Goal: Information Seeking & Learning: Learn about a topic

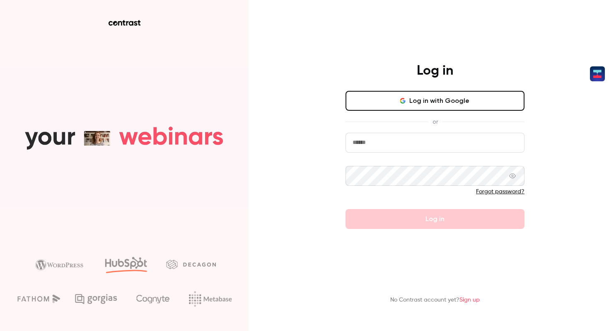
click at [446, 110] on button "Log in with Google" at bounding box center [435, 101] width 179 height 20
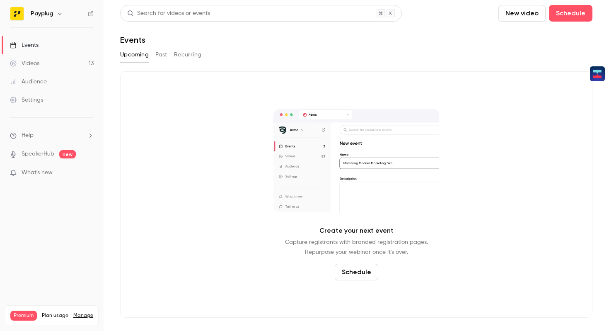
click at [158, 57] on button "Past" at bounding box center [161, 54] width 12 height 13
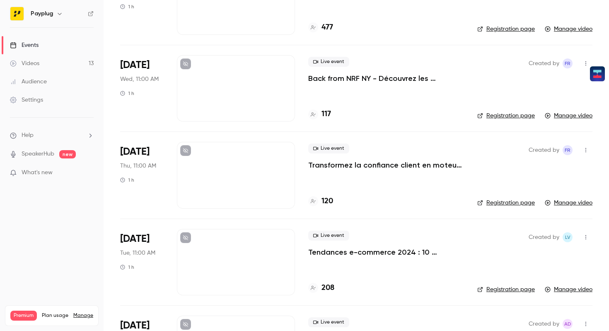
scroll to position [255, 0]
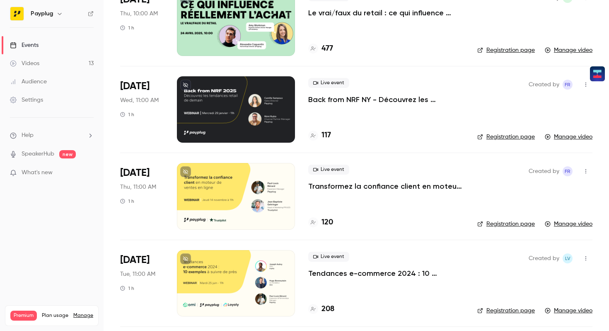
click at [235, 129] on div at bounding box center [236, 109] width 118 height 66
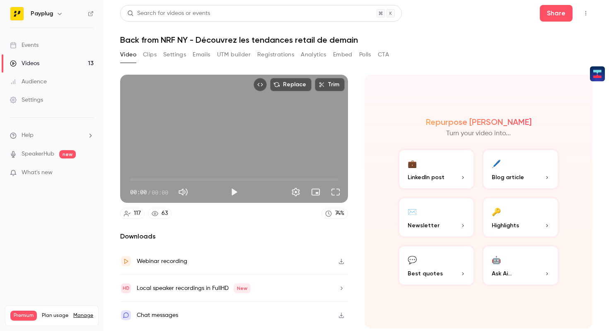
click at [280, 57] on button "Registrations" at bounding box center [275, 54] width 37 height 13
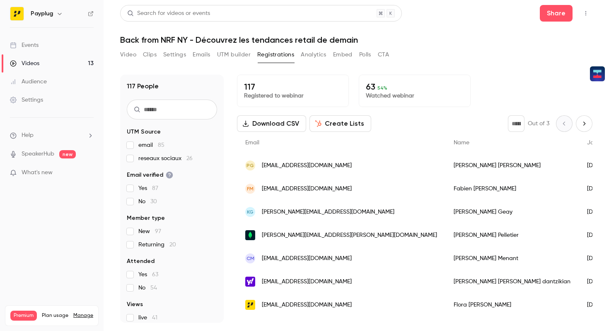
click at [315, 55] on button "Analytics" at bounding box center [314, 54] width 26 height 13
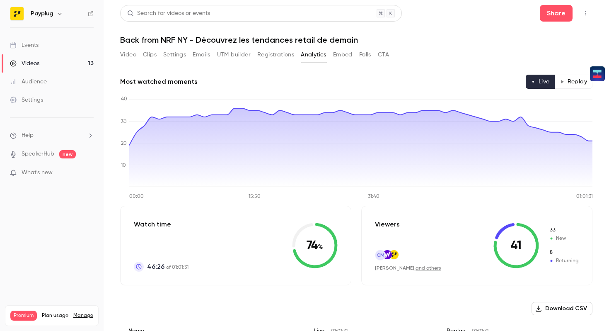
click at [345, 52] on button "Embed" at bounding box center [342, 54] width 19 height 13
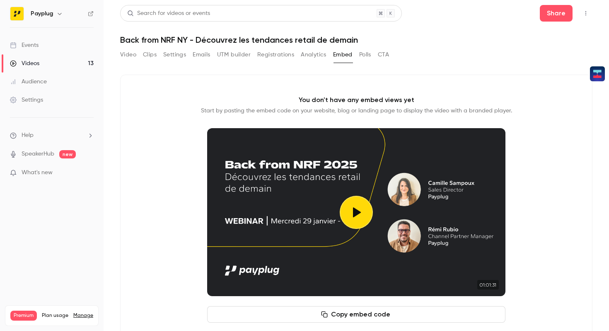
click at [363, 55] on button "Polls" at bounding box center [365, 54] width 12 height 13
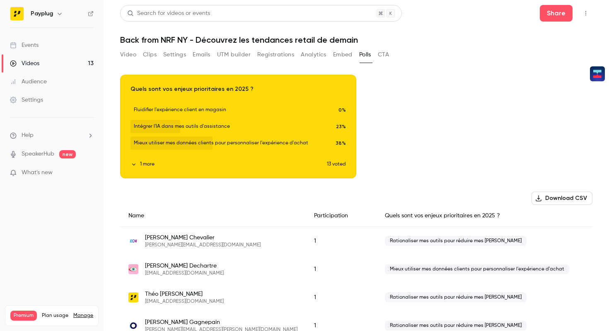
click at [148, 165] on button "1 more" at bounding box center [229, 163] width 196 height 7
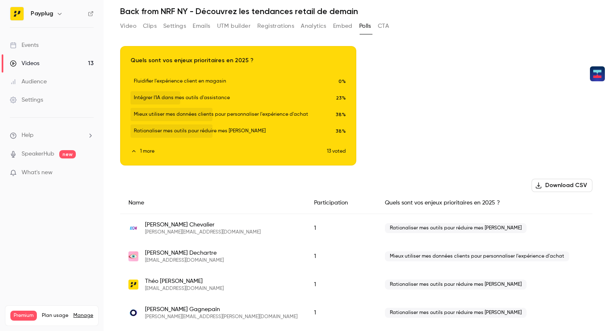
scroll to position [23, 0]
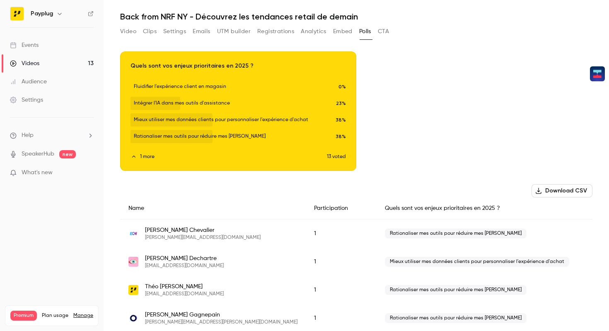
click at [281, 135] on div "Download image" at bounding box center [238, 111] width 235 height 119
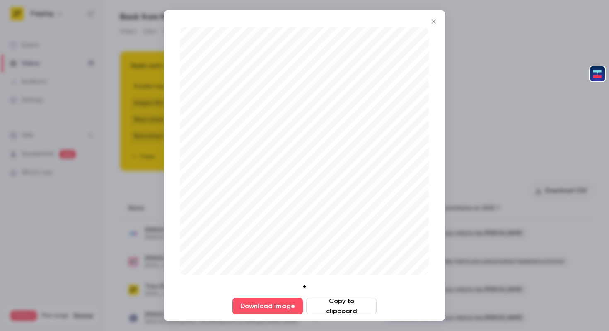
click at [461, 85] on div at bounding box center [304, 165] width 609 height 331
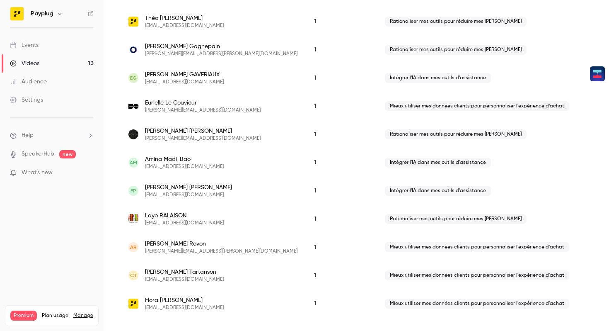
scroll to position [0, 0]
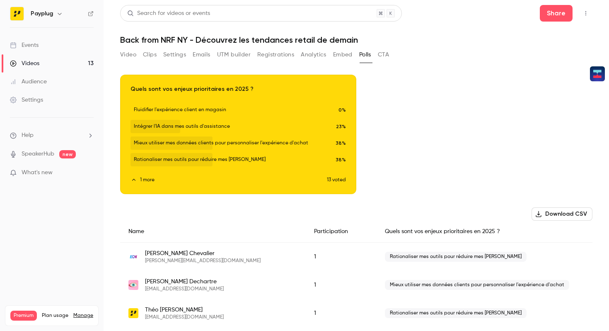
click at [305, 141] on div "Download image" at bounding box center [238, 134] width 235 height 119
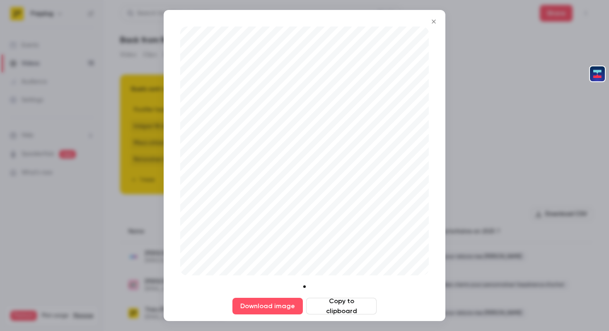
click at [307, 285] on li at bounding box center [304, 286] width 9 height 9
click at [309, 286] on li at bounding box center [304, 286] width 9 height 9
click at [508, 171] on div at bounding box center [304, 165] width 609 height 331
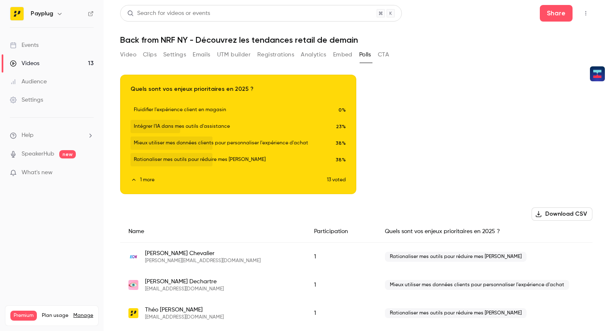
click at [240, 128] on icon "button" at bounding box center [238, 129] width 7 height 6
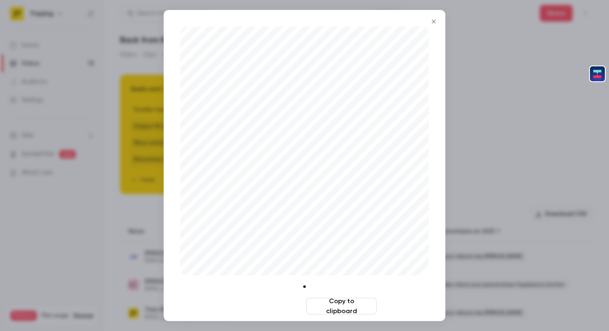
click at [276, 308] on button "Download image" at bounding box center [268, 306] width 70 height 17
